Goal: Task Accomplishment & Management: Use online tool/utility

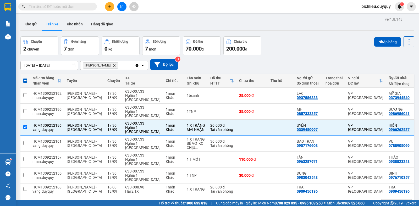
click at [69, 7] on input "text" at bounding box center [60, 7] width 62 height 6
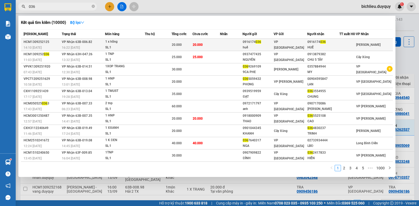
type input "036"
click at [356, 40] on td at bounding box center [348, 45] width 17 height 12
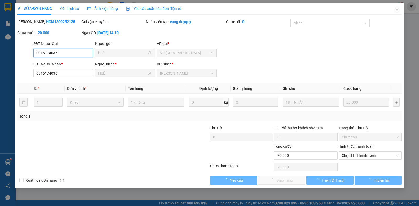
type input "0916174036"
type input "huế"
type input "0916174036"
type input "HUẾ"
type input "20.000"
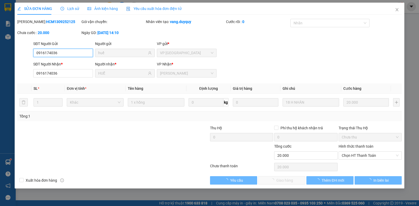
click at [352, 156] on span "Chọn HT Thanh Toán" at bounding box center [370, 156] width 57 height 8
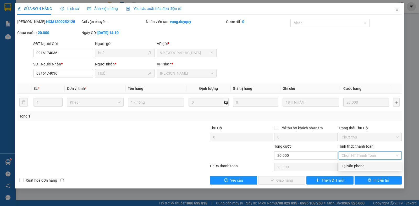
click at [348, 165] on div "Tại văn phòng" at bounding box center [370, 166] width 57 height 6
type input "0"
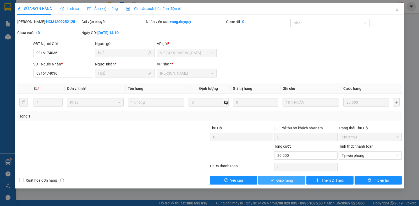
click at [281, 180] on span "Giao hàng" at bounding box center [284, 181] width 17 height 6
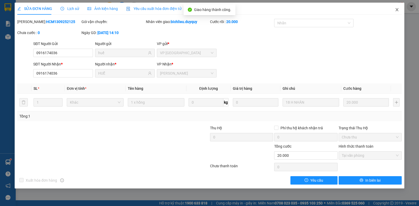
click at [397, 9] on icon "close" at bounding box center [397, 9] width 3 height 3
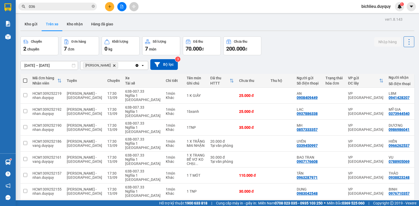
click at [35, 38] on button "Chuyến 2 chuyến" at bounding box center [39, 45] width 38 height 19
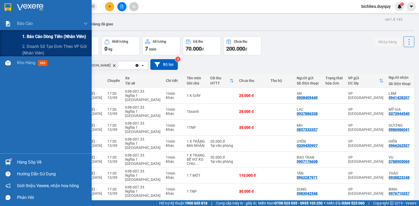
click at [40, 39] on span "1. Báo cáo dòng tiền (nhân viên)" at bounding box center [54, 36] width 64 height 7
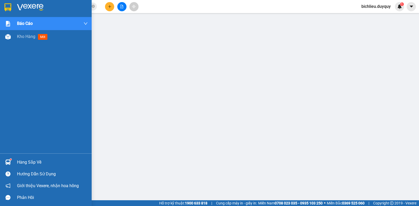
click at [8, 8] on img at bounding box center [7, 7] width 7 height 8
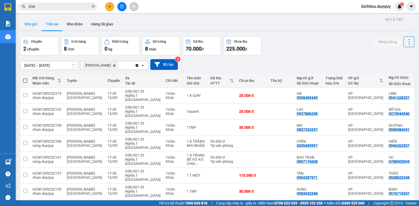
click at [32, 25] on button "Kho gửi" at bounding box center [30, 24] width 21 height 13
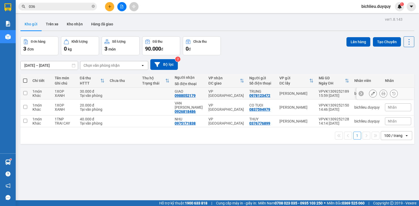
click at [24, 93] on input "checkbox" at bounding box center [25, 93] width 4 height 4
checkbox input "true"
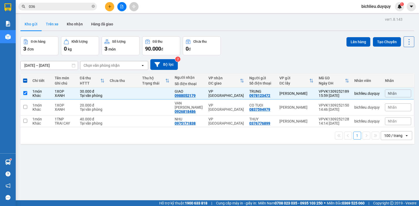
click at [55, 25] on button "Trên xe" at bounding box center [52, 24] width 21 height 13
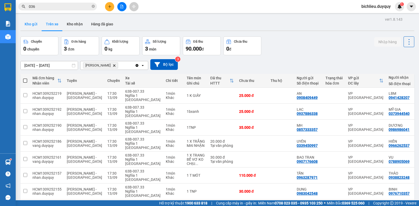
click at [28, 26] on button "Kho gửi" at bounding box center [30, 24] width 21 height 13
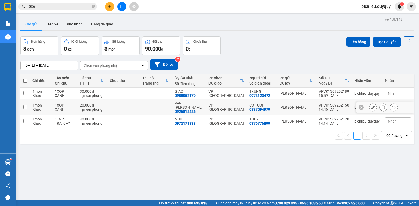
drag, startPoint x: 24, startPoint y: 105, endPoint x: 25, endPoint y: 112, distance: 6.8
click at [24, 105] on input "checkbox" at bounding box center [25, 107] width 4 height 4
checkbox input "true"
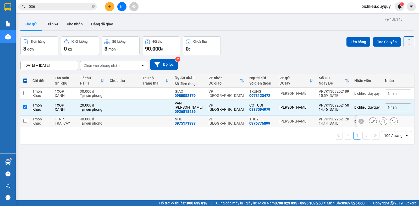
click at [24, 119] on input "checkbox" at bounding box center [25, 121] width 4 height 4
checkbox input "true"
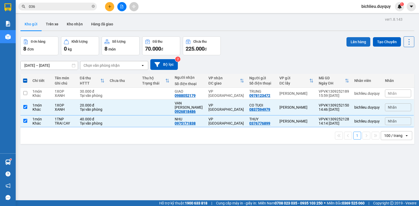
click at [350, 43] on button "Lên hàng" at bounding box center [359, 41] width 24 height 9
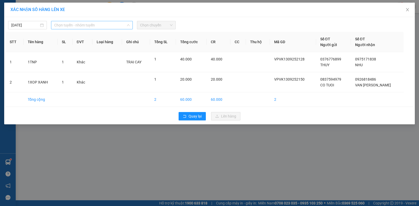
click at [117, 23] on span "Chọn tuyến - nhóm tuyến" at bounding box center [91, 25] width 75 height 8
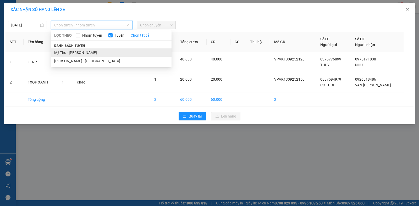
click at [97, 51] on li "Mỹ Tho - [PERSON_NAME]" at bounding box center [111, 52] width 121 height 8
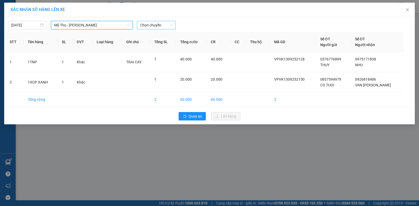
click at [165, 24] on span "Chọn chuyến" at bounding box center [156, 25] width 32 height 8
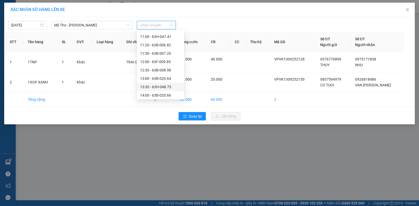
scroll to position [236, 0]
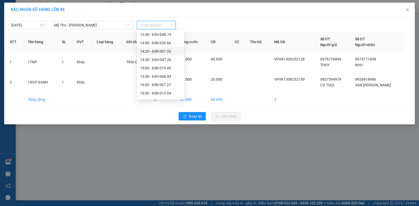
click at [169, 53] on div "14:20 - 63B-007.33" at bounding box center [160, 51] width 41 height 6
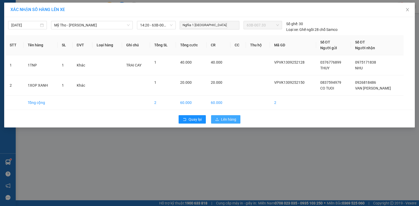
click at [222, 119] on span "Lên hàng" at bounding box center [228, 120] width 15 height 6
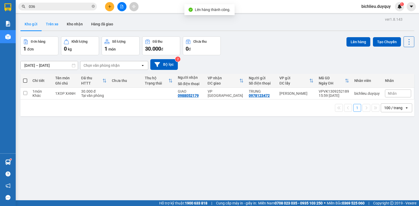
click at [50, 27] on button "Trên xe" at bounding box center [52, 24] width 21 height 13
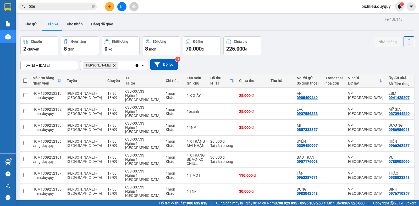
click at [113, 65] on icon "Delete" at bounding box center [114, 65] width 3 height 3
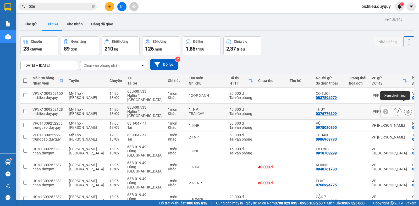
click at [407, 110] on icon at bounding box center [408, 112] width 3 height 4
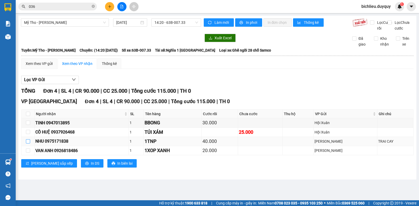
drag, startPoint x: 28, startPoint y: 145, endPoint x: 28, endPoint y: 152, distance: 6.9
click at [27, 144] on input "checkbox" at bounding box center [28, 141] width 4 height 4
checkbox input "true"
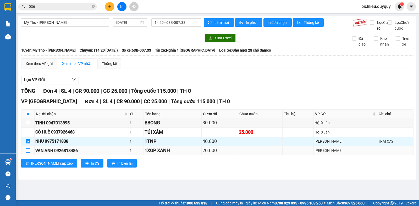
click at [28, 153] on input "checkbox" at bounding box center [28, 151] width 4 height 4
checkbox input "true"
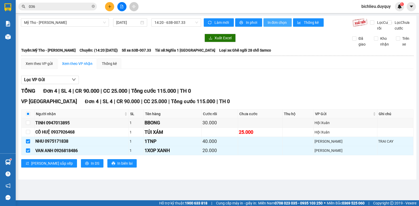
click at [283, 21] on span "In đơn chọn" at bounding box center [278, 23] width 20 height 6
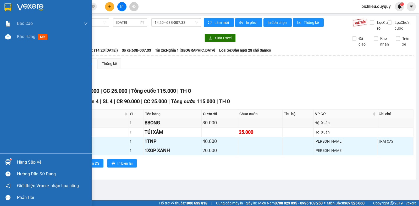
click at [8, 4] on img at bounding box center [7, 7] width 7 height 8
